Goal: Task Accomplishment & Management: Use online tool/utility

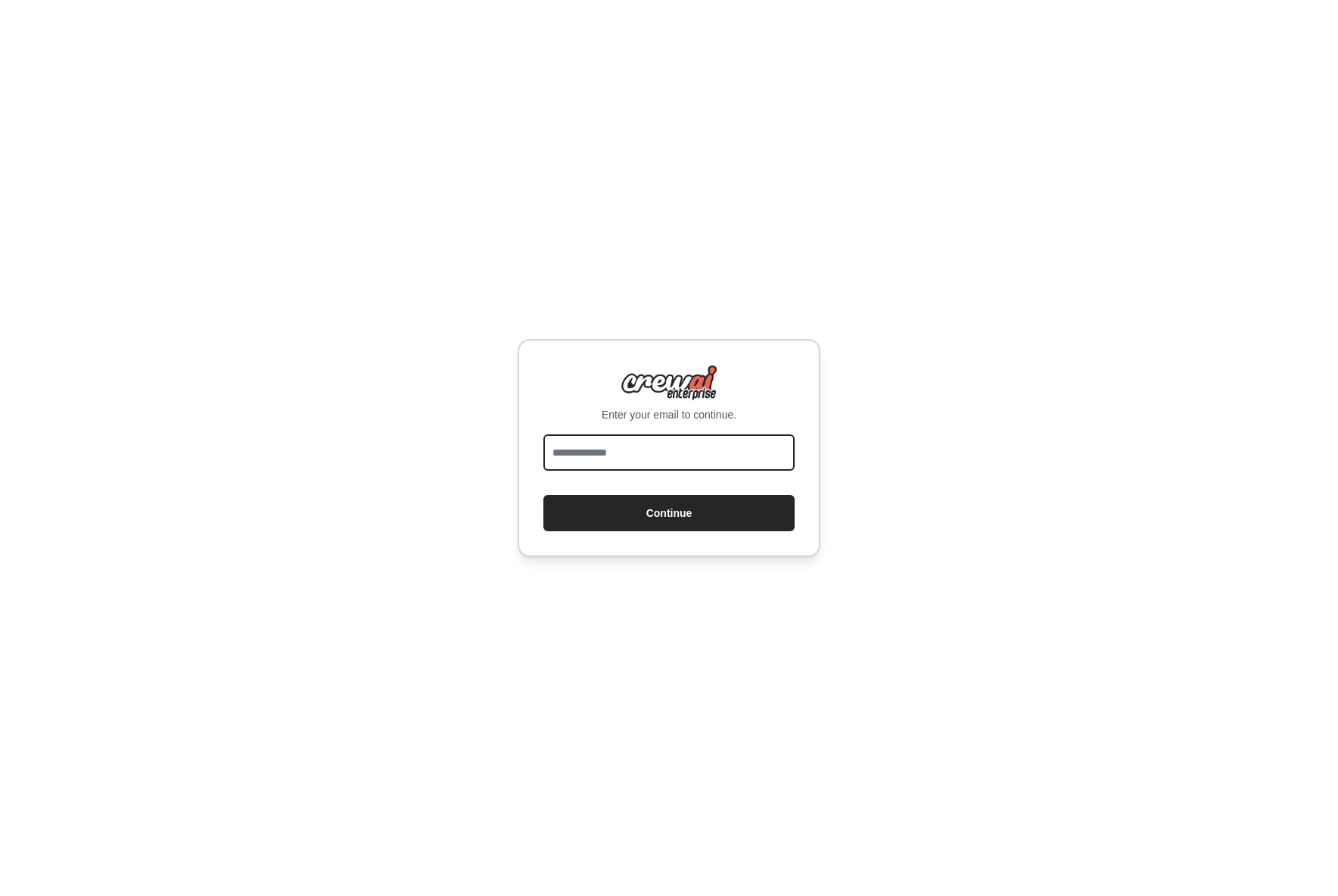
click at [748, 458] on input "email" at bounding box center [669, 453] width 251 height 37
type input "**********"
click at [700, 520] on button "Continue" at bounding box center [669, 513] width 251 height 37
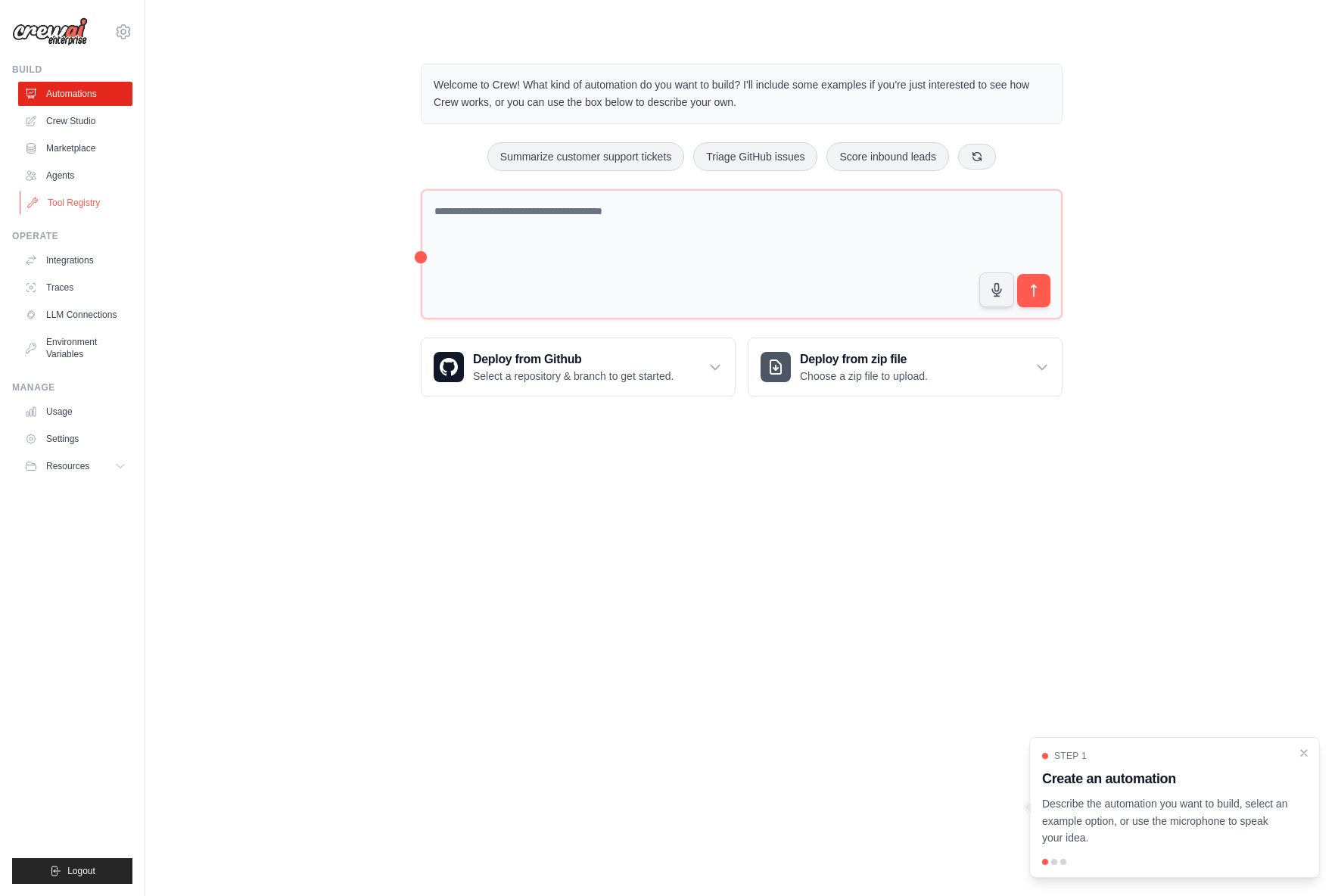
click at [97, 205] on link "Tool Registry" at bounding box center [77, 202] width 114 height 24
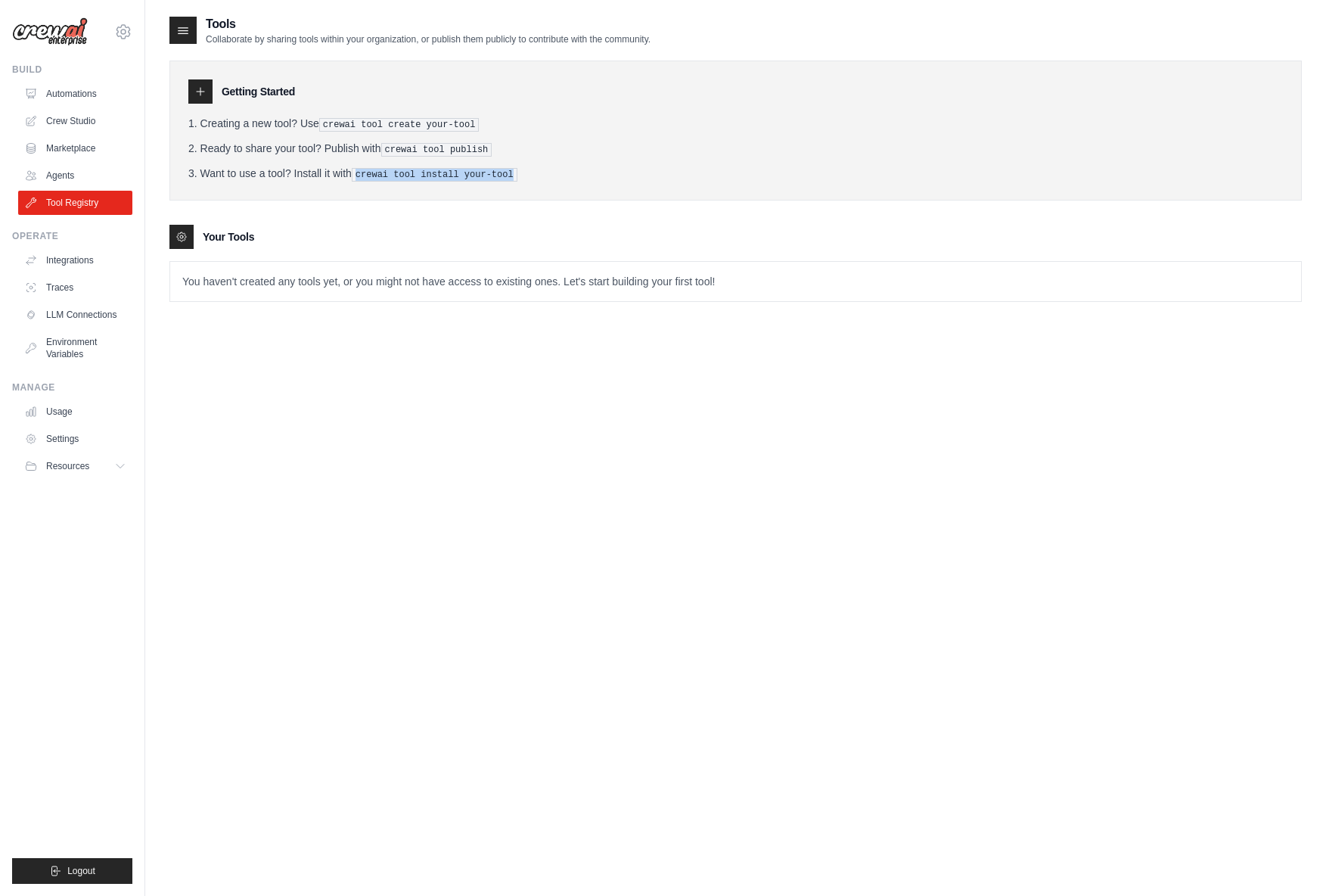
drag, startPoint x: 359, startPoint y: 172, endPoint x: 525, endPoint y: 169, distance: 166.0
click at [525, 169] on li "Want to use a tool? Install it with crewai tool install your-tool" at bounding box center [735, 173] width 1095 height 16
drag, startPoint x: 512, startPoint y: 168, endPoint x: 344, endPoint y: 167, distance: 168.0
click at [344, 167] on li "Want to use a tool? Install it with crewai tool install your-tool" at bounding box center [735, 173] width 1095 height 16
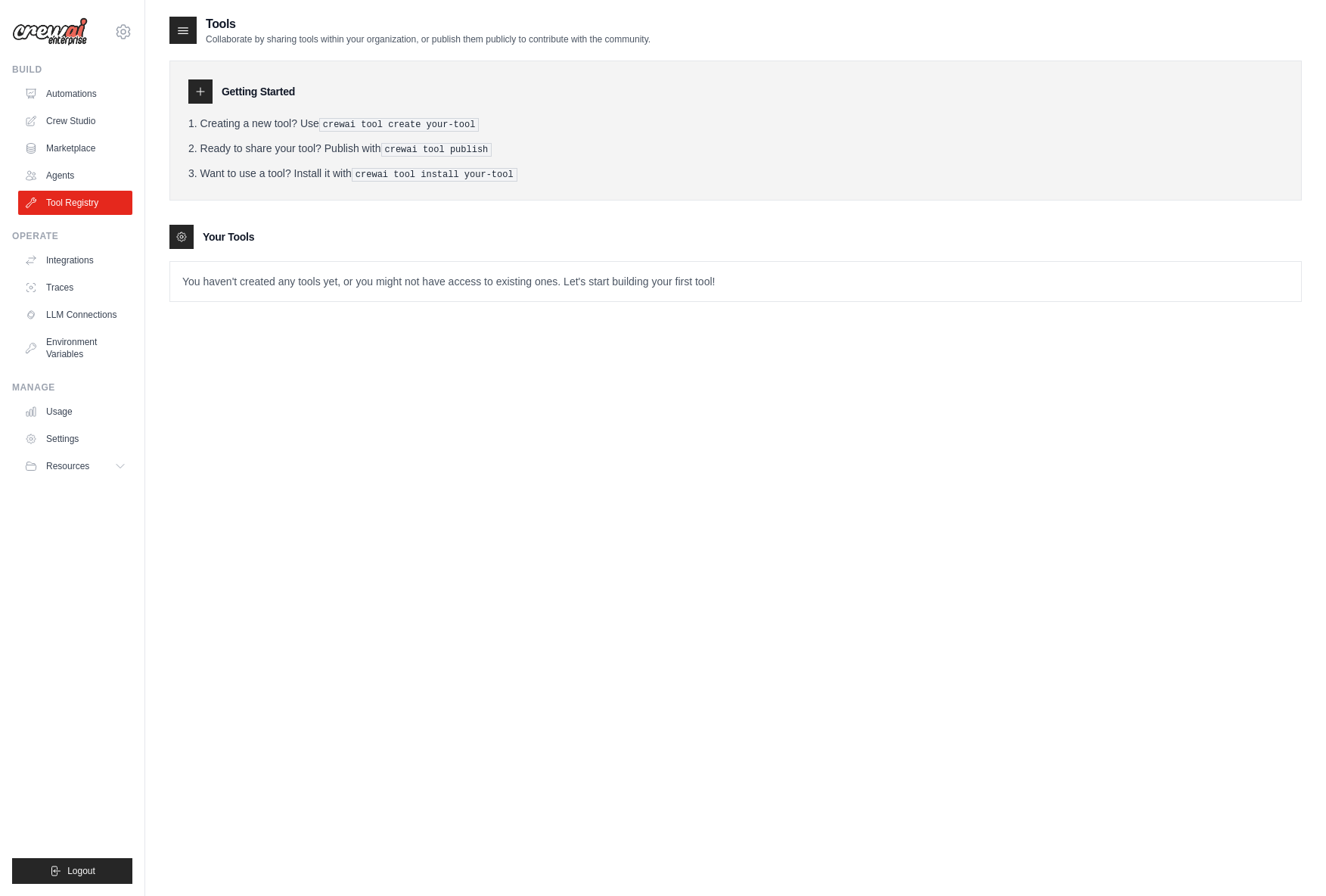
click at [344, 167] on li "Want to use a tool? Install it with crewai tool install your-tool" at bounding box center [735, 173] width 1095 height 16
drag, startPoint x: 344, startPoint y: 168, endPoint x: 498, endPoint y: 171, distance: 154.0
click at [498, 171] on li "Want to use a tool? Install it with crewai tool install your-tool" at bounding box center [735, 173] width 1095 height 16
click at [498, 171] on pre "crewai tool install your-tool" at bounding box center [434, 175] width 166 height 13
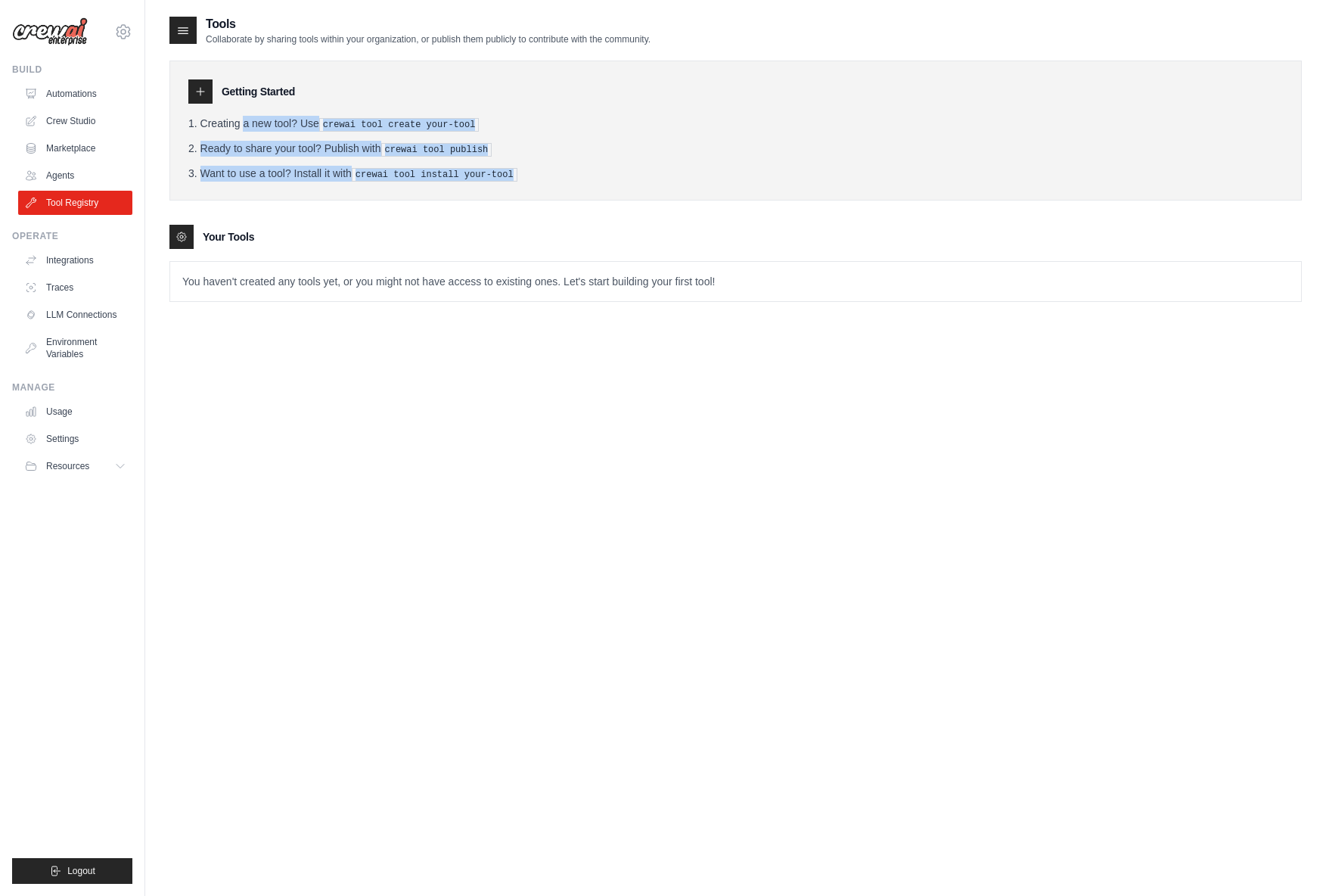
drag, startPoint x: 528, startPoint y: 173, endPoint x: 178, endPoint y: 115, distance: 354.8
click at [178, 115] on div "Getting Started Creating a new tool? Use crewai tool create your-tool Ready to …" at bounding box center [736, 131] width 1133 height 140
copy ol "Creating a new tool? Use crewai tool create your-tool Ready to share your tool?…"
